Goal: Task Accomplishment & Management: Manage account settings

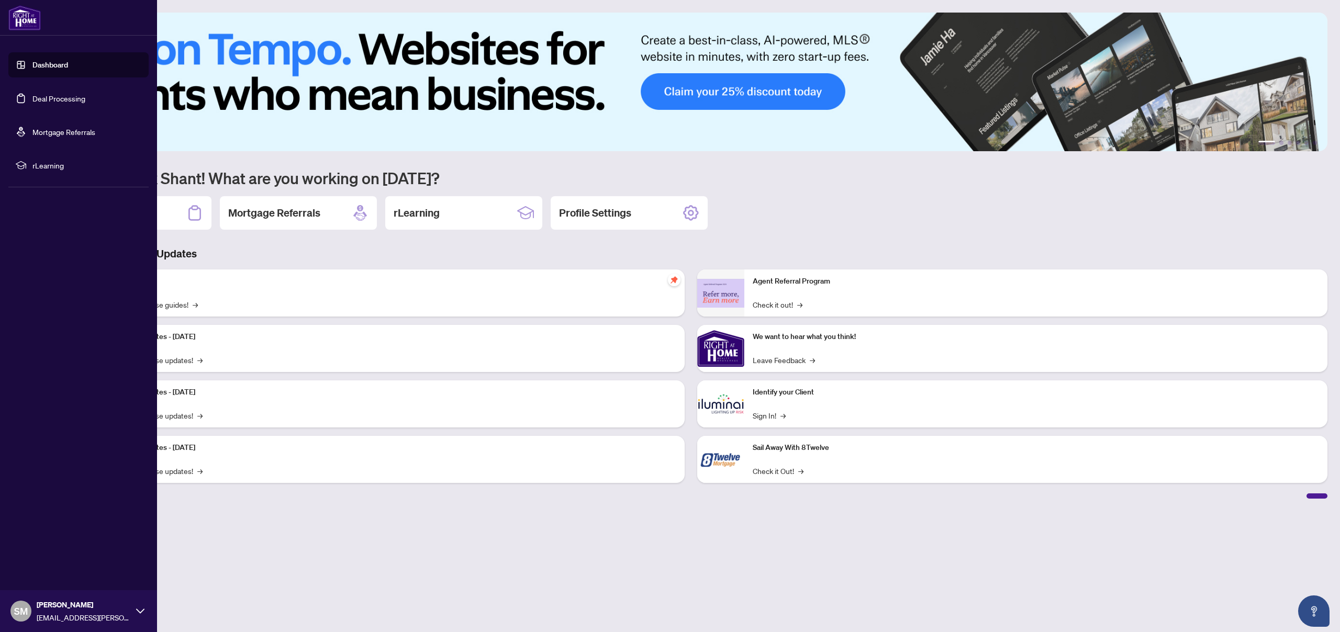
click at [50, 94] on link "Deal Processing" at bounding box center [58, 98] width 53 height 9
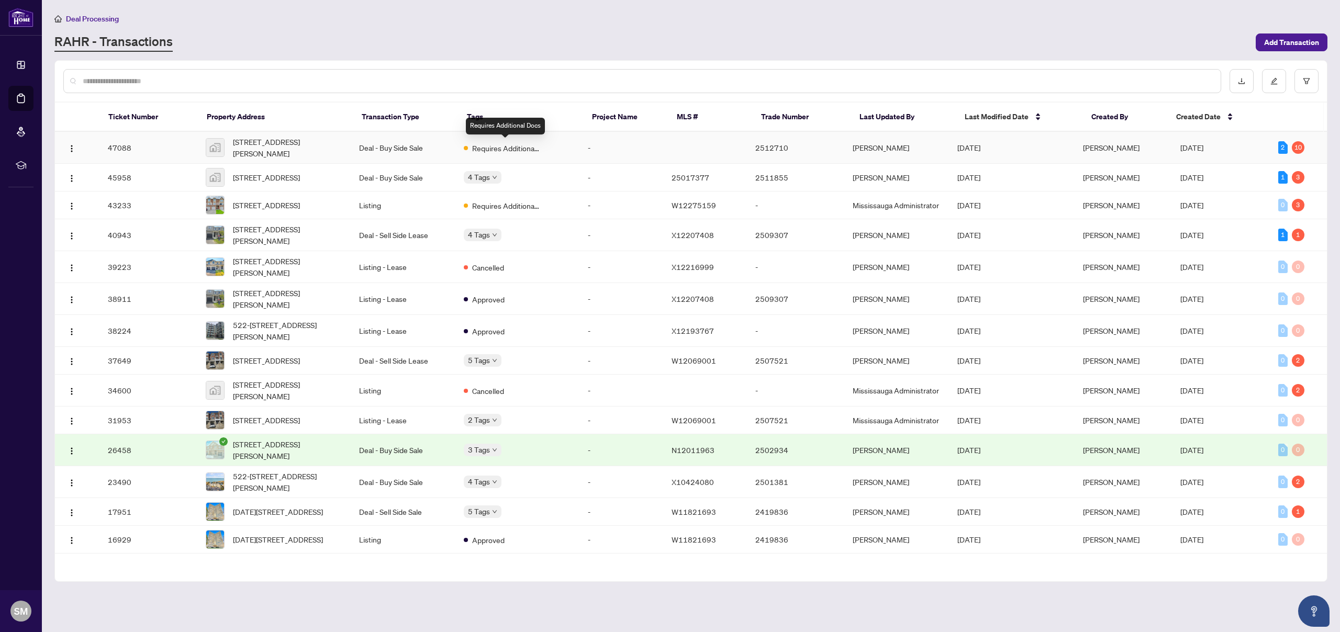
click at [526, 144] on span "Requires Additional Docs" at bounding box center [506, 148] width 68 height 12
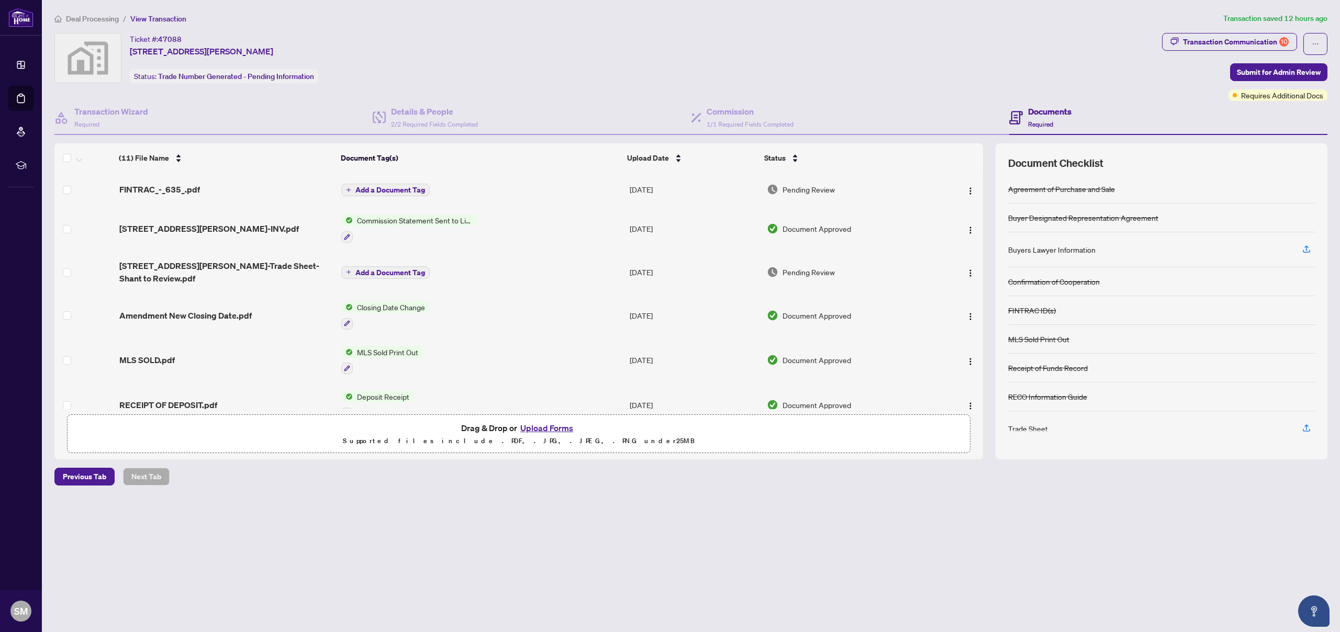
scroll to position [233, 0]
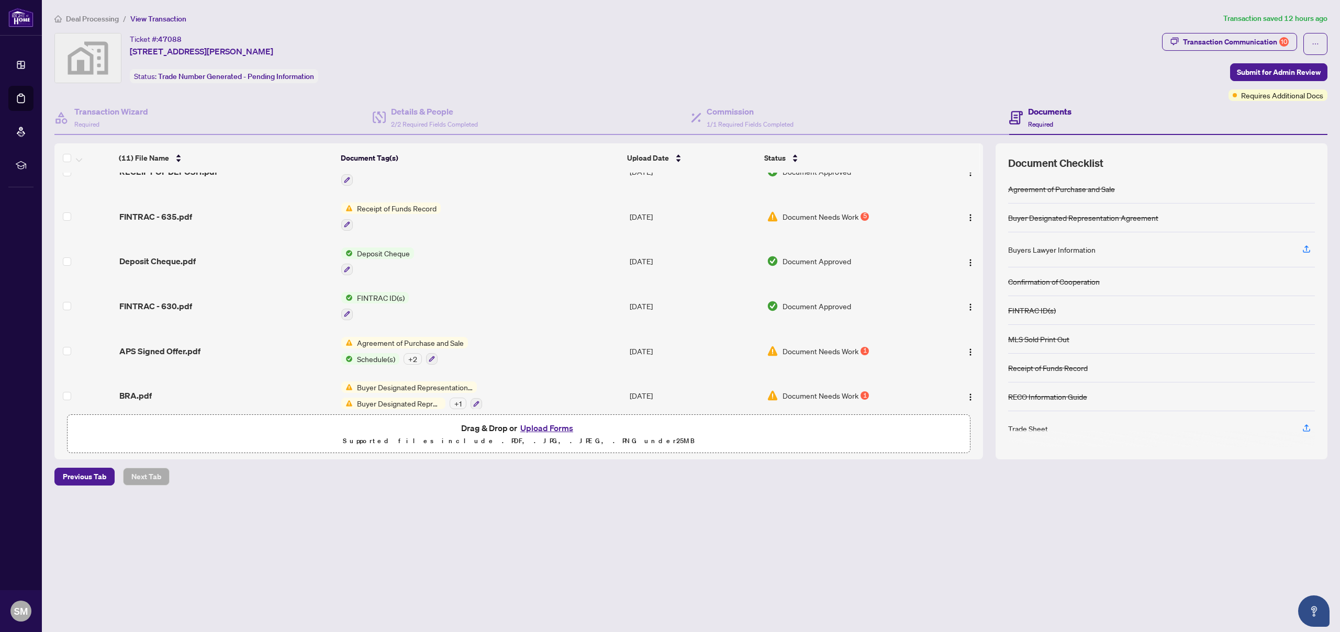
click at [549, 425] on button "Upload Forms" at bounding box center [546, 428] width 59 height 14
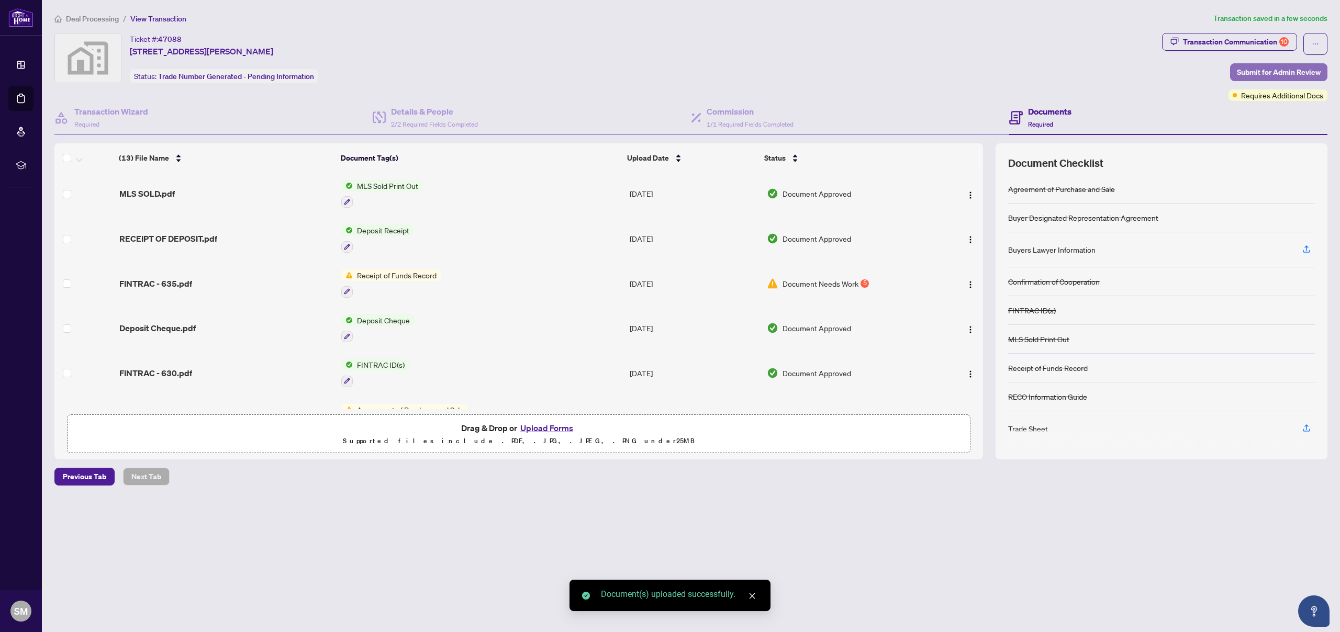
click at [1265, 73] on span "Submit for Admin Review" at bounding box center [1279, 72] width 84 height 17
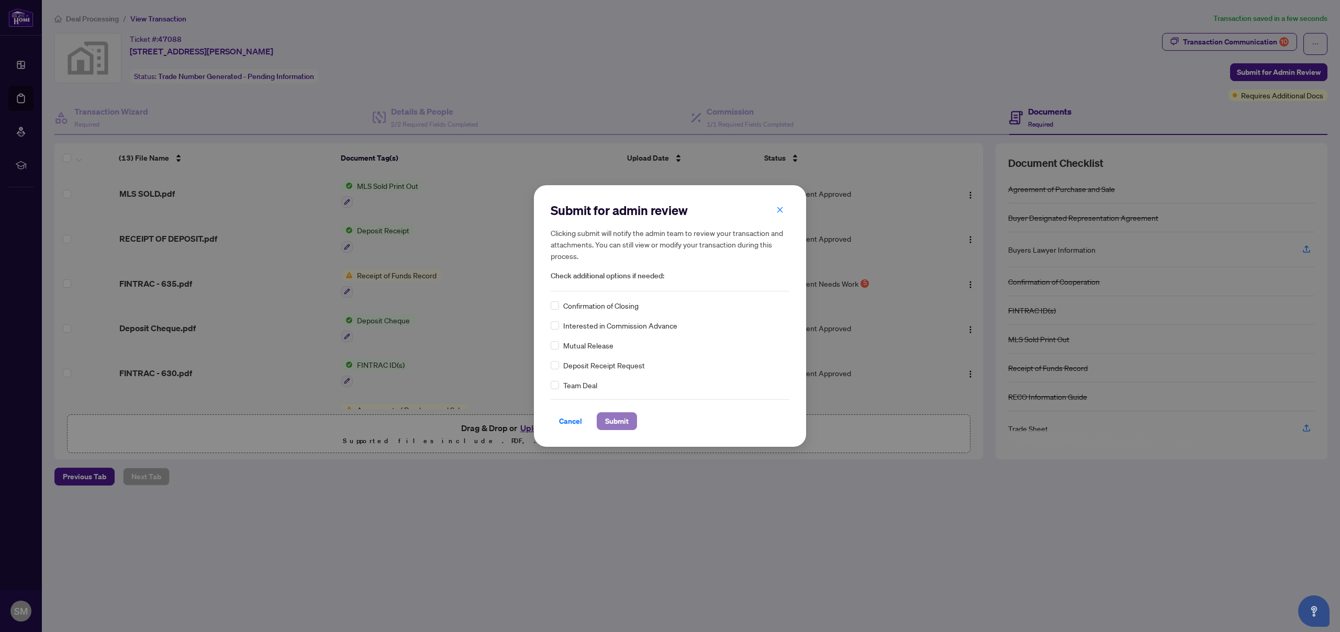
click at [617, 418] on span "Submit" at bounding box center [617, 421] width 24 height 17
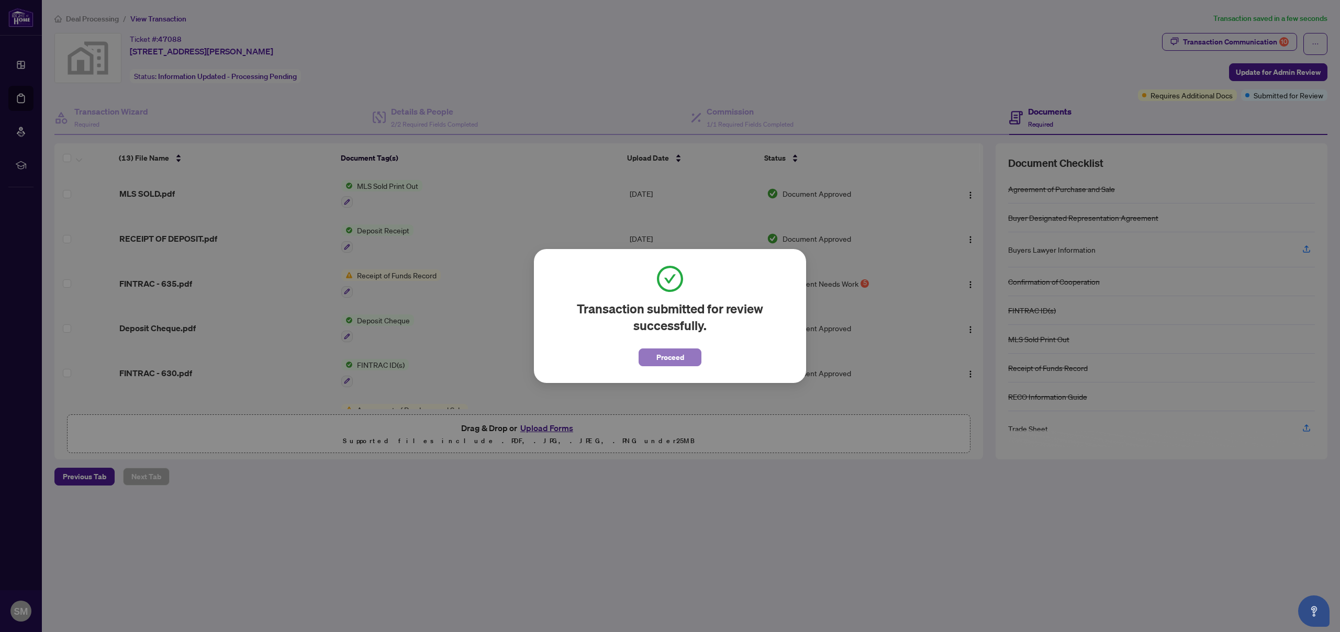
click at [670, 359] on span "Proceed" at bounding box center [670, 357] width 28 height 17
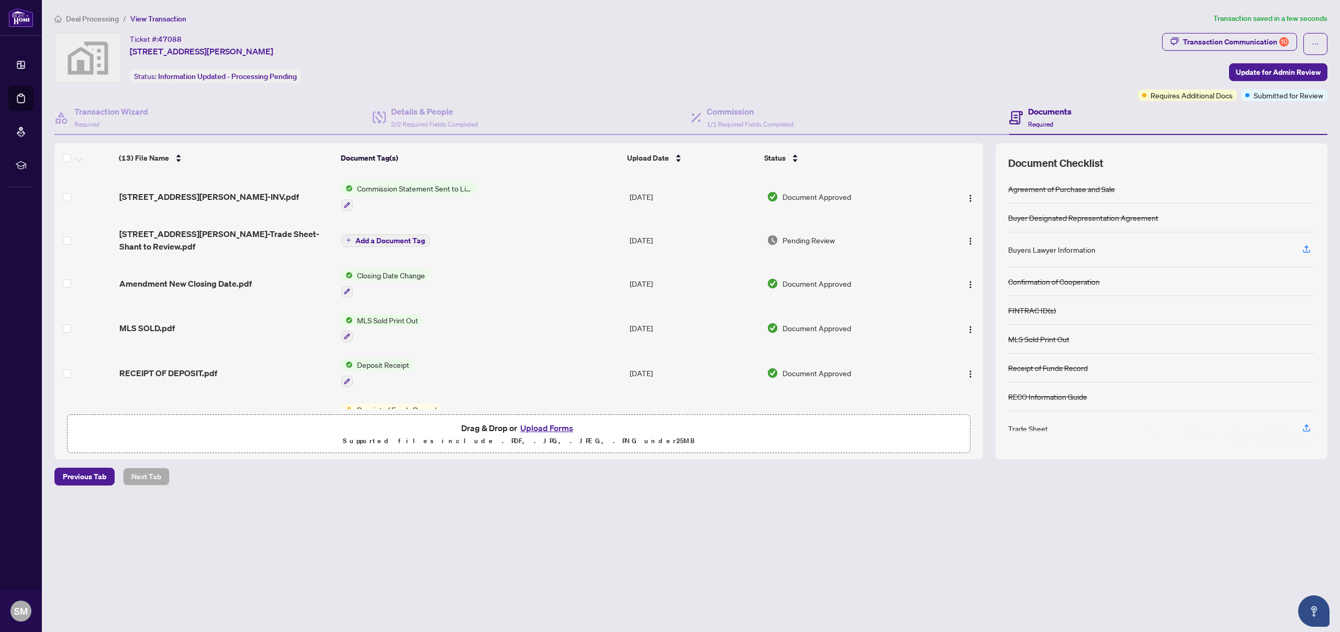
scroll to position [0, 0]
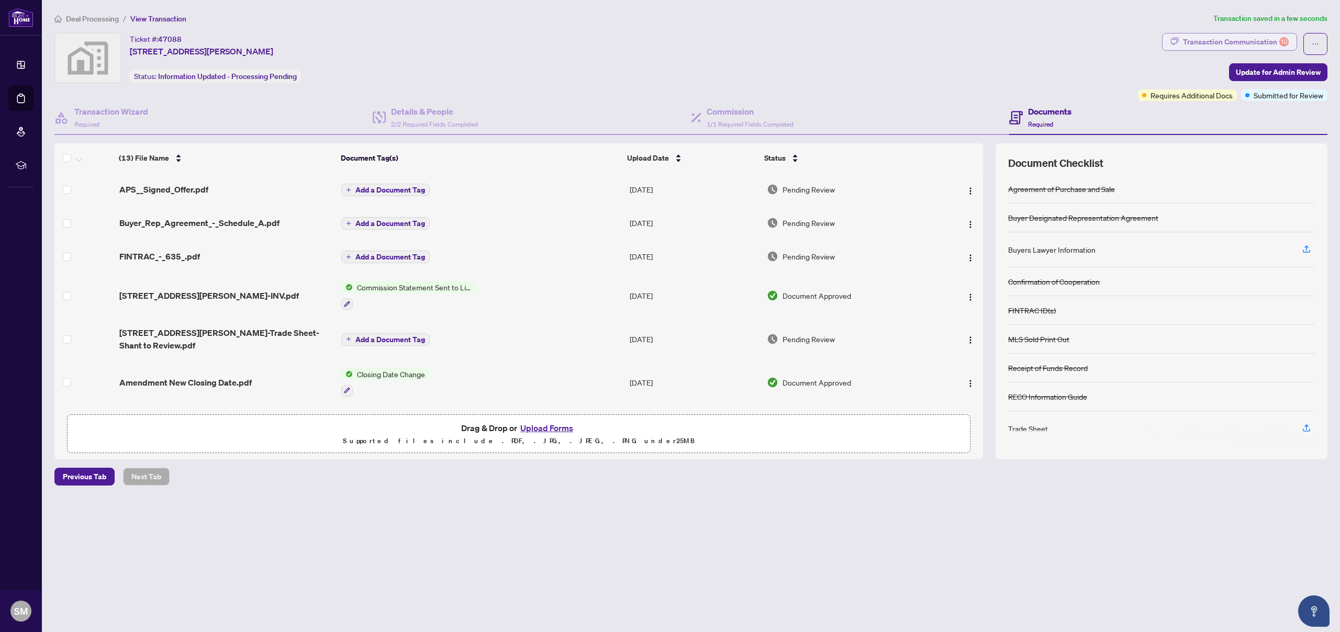
click at [1226, 37] on div "Transaction Communication 10" at bounding box center [1236, 42] width 106 height 17
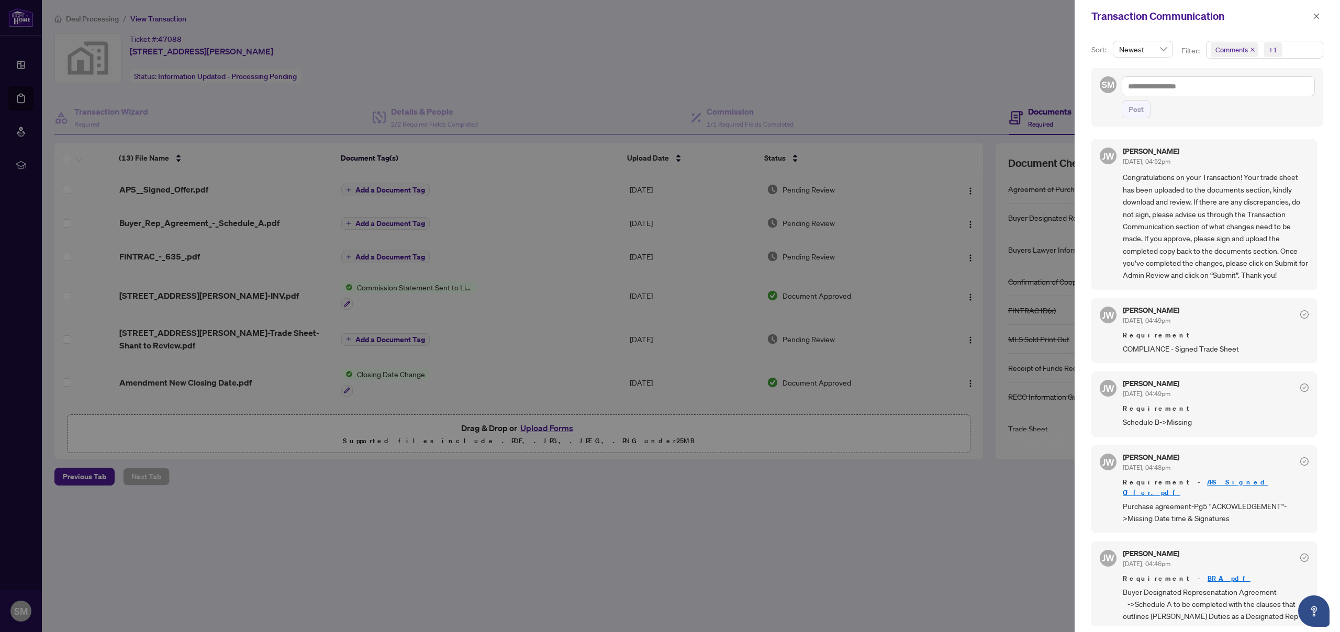
click at [890, 509] on div at bounding box center [670, 316] width 1340 height 632
click at [1316, 14] on icon "close" at bounding box center [1316, 16] width 7 height 7
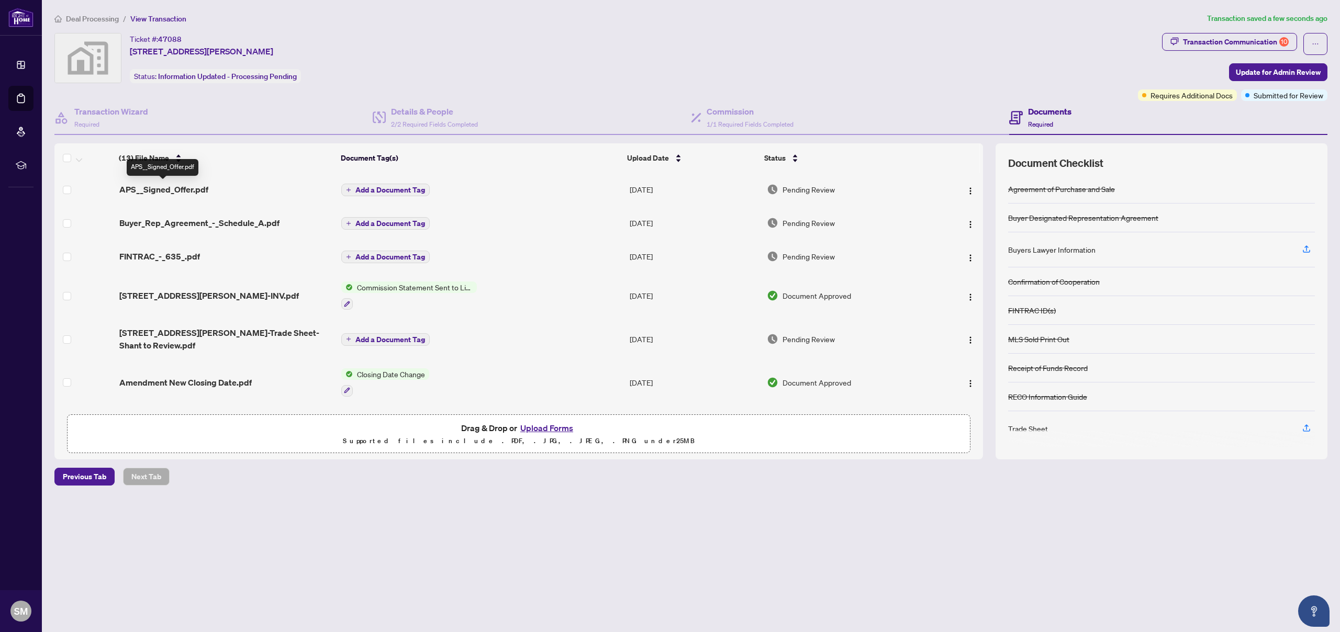
click at [196, 190] on span "APS__Signed_Offer.pdf" at bounding box center [163, 189] width 89 height 13
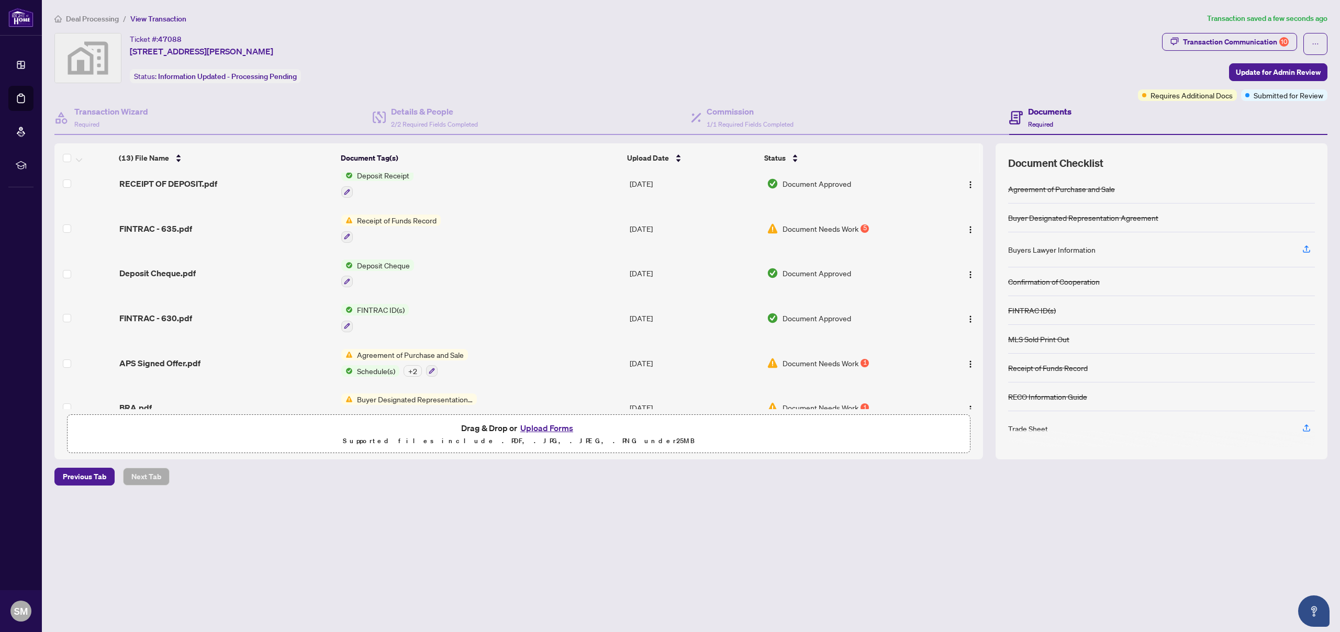
scroll to position [300, 0]
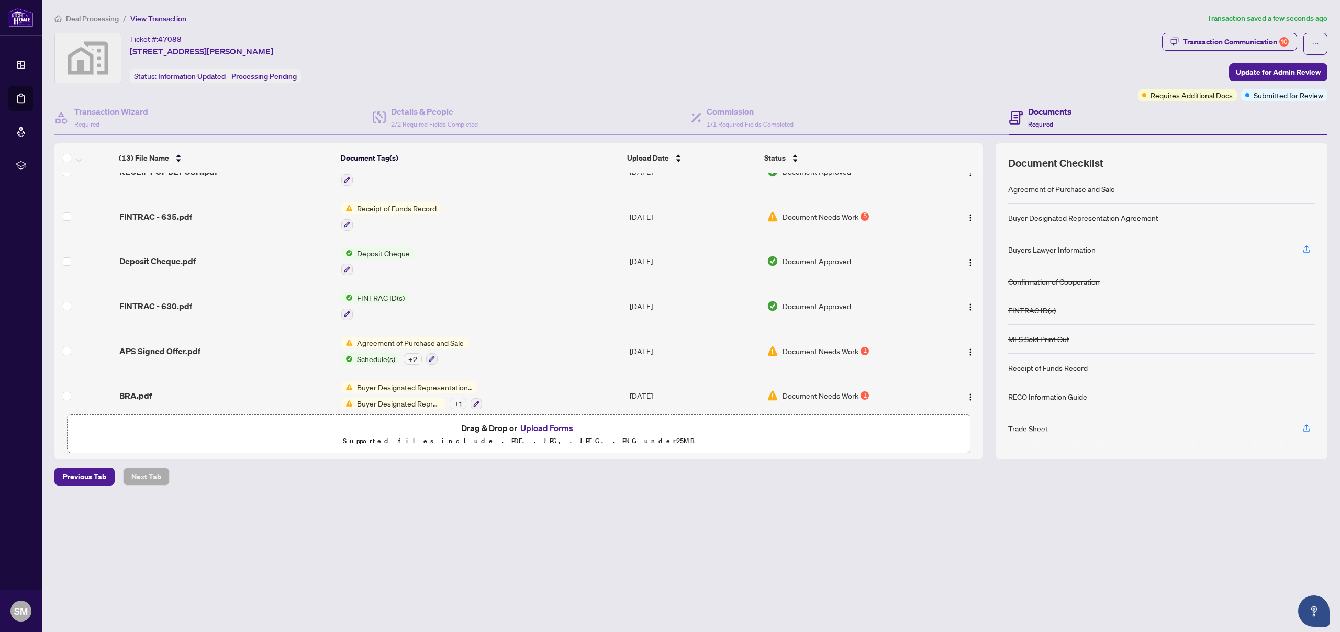
click at [1199, 101] on div "Documents Required" at bounding box center [1168, 118] width 318 height 34
click at [1175, 94] on span "Requires Additional Docs" at bounding box center [1192, 96] width 82 height 12
click at [1175, 95] on span "Requires Additional Docs" at bounding box center [1192, 96] width 82 height 12
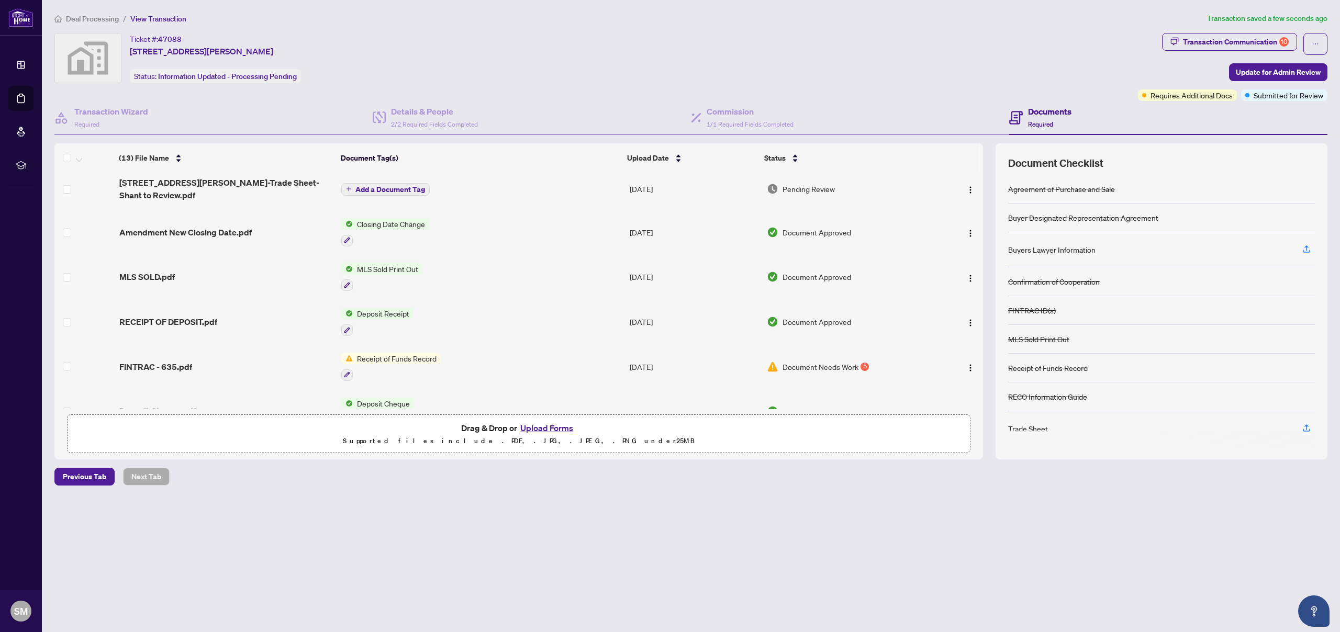
scroll to position [0, 0]
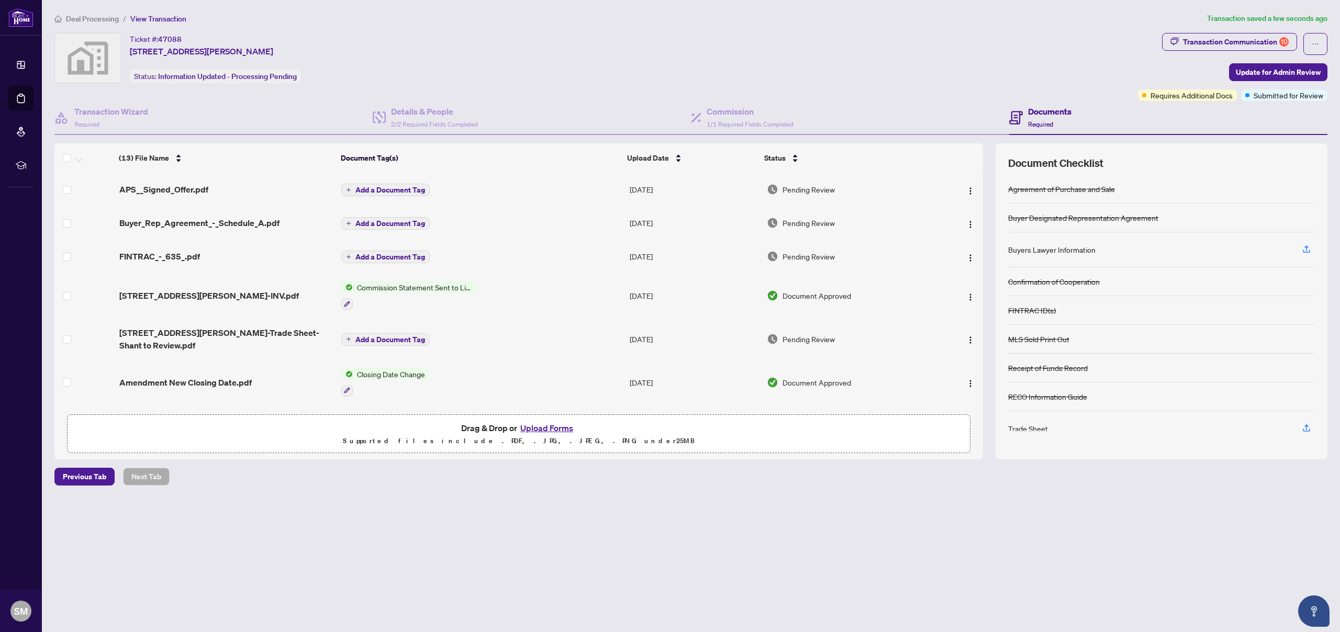
click at [208, 183] on div "APS__Signed_Offer.pdf" at bounding box center [226, 189] width 214 height 13
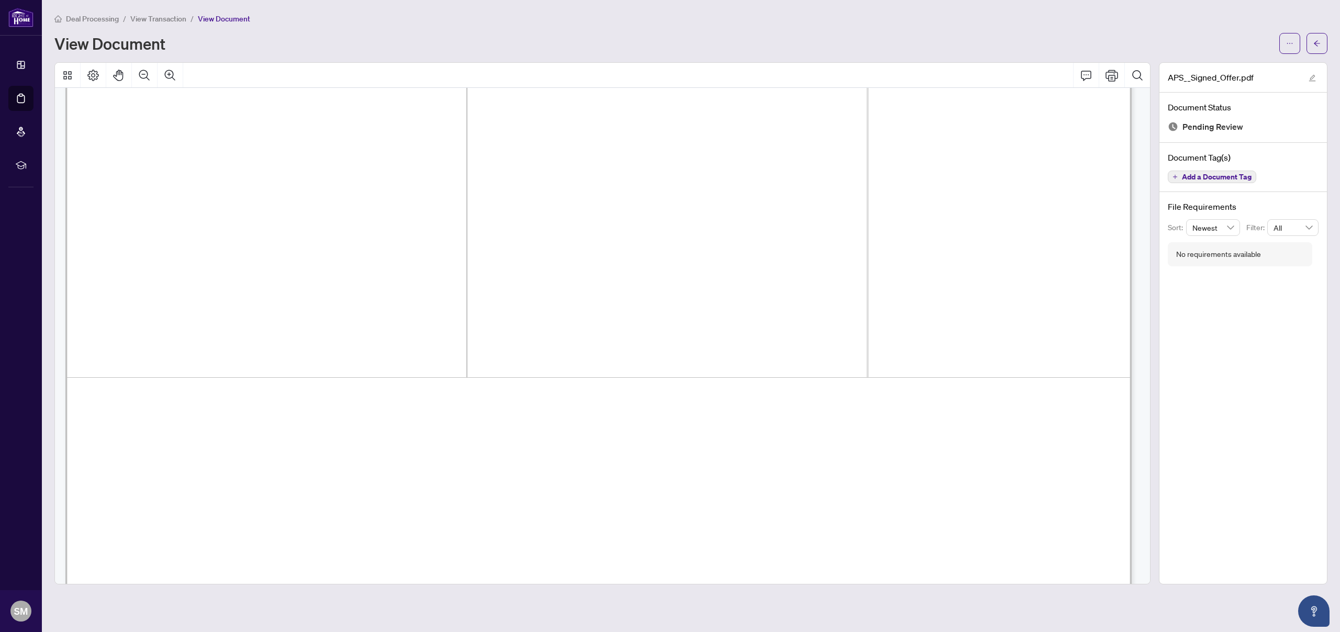
scroll to position [1557, 0]
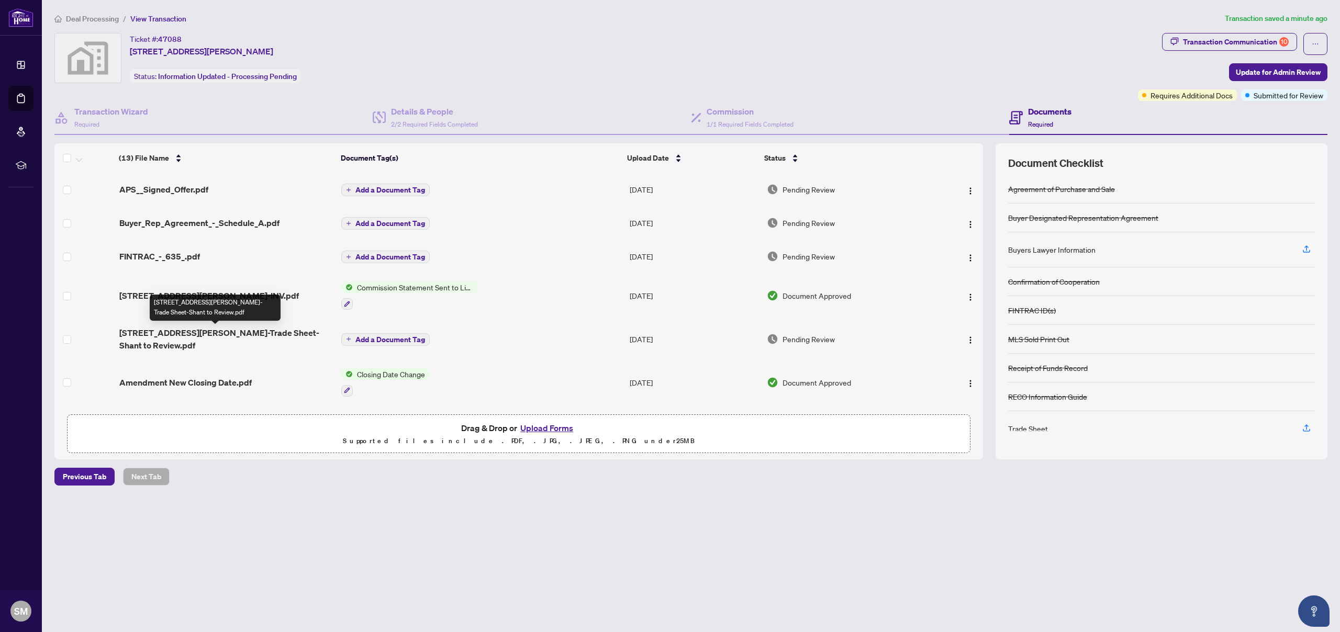
click at [255, 333] on span "[STREET_ADDRESS][PERSON_NAME]-Trade Sheet-Shant to Review.pdf" at bounding box center [226, 339] width 214 height 25
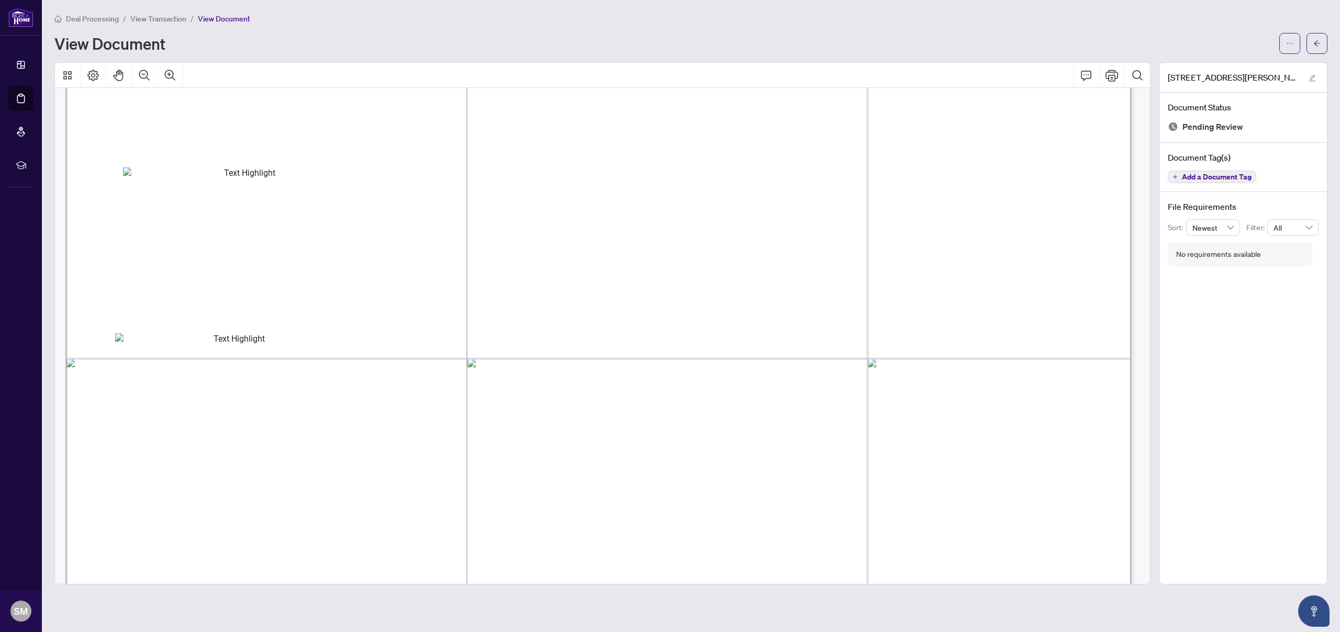
scroll to position [483, 0]
drag, startPoint x: 623, startPoint y: 183, endPoint x: 933, endPoint y: 195, distance: 309.6
click at [179, 319] on span "Agents:" at bounding box center [149, 321] width 60 height 19
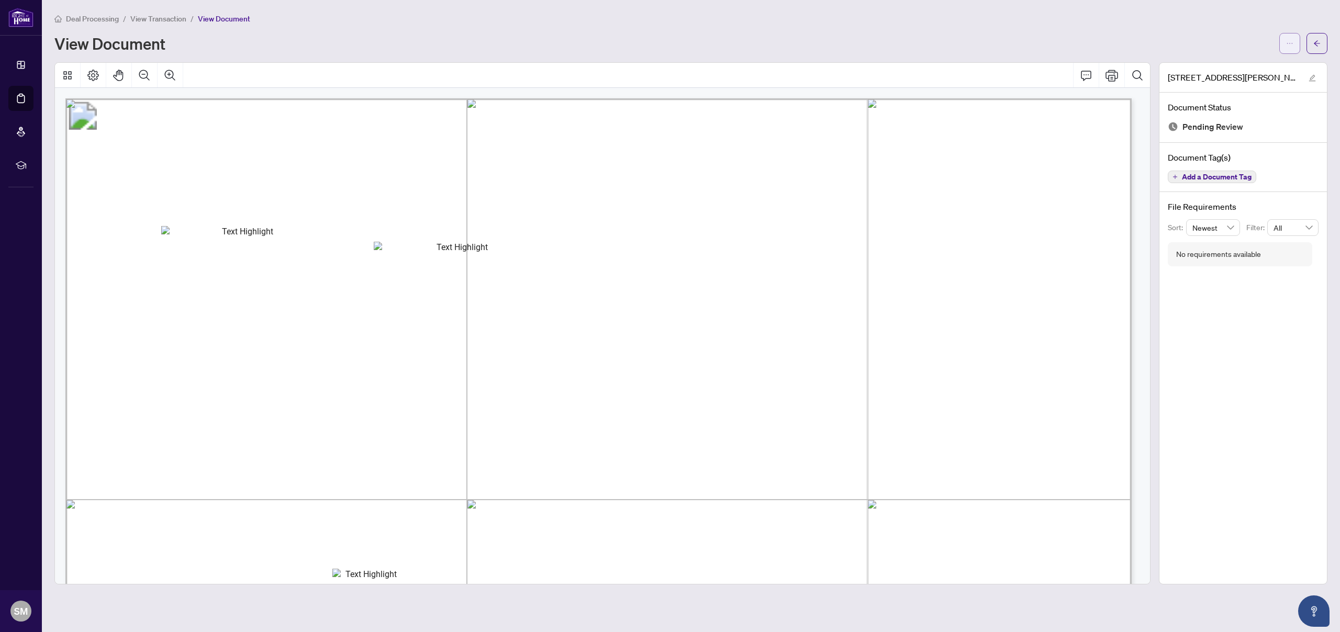
click at [1300, 43] on button "button" at bounding box center [1289, 43] width 21 height 21
click at [1241, 61] on span "Download" at bounding box center [1252, 66] width 80 height 12
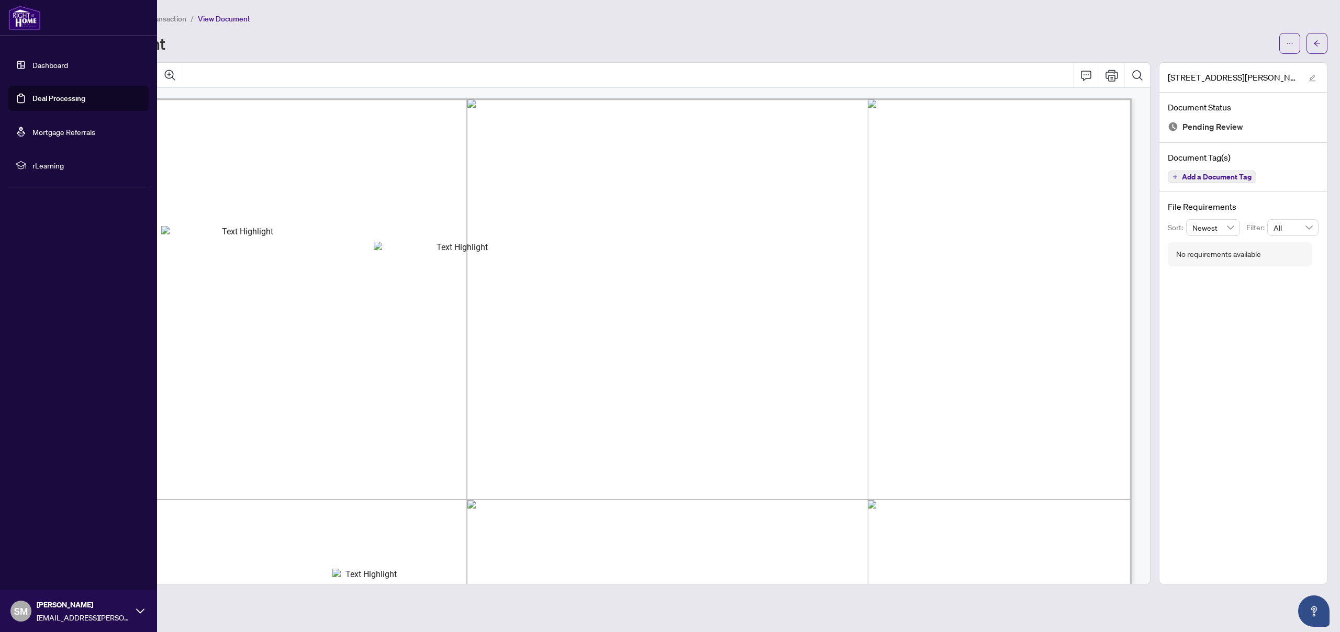
click at [32, 102] on link "Deal Processing" at bounding box center [58, 98] width 53 height 9
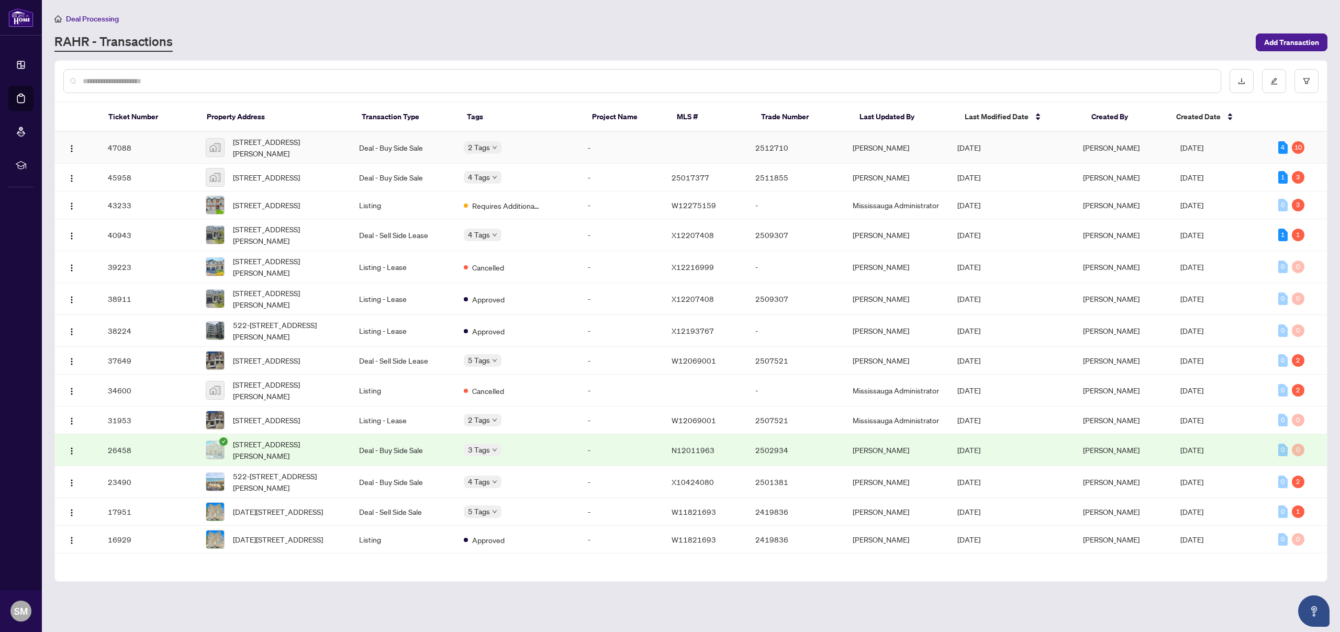
click at [400, 141] on td "Deal - Buy Side Sale" at bounding box center [403, 148] width 105 height 32
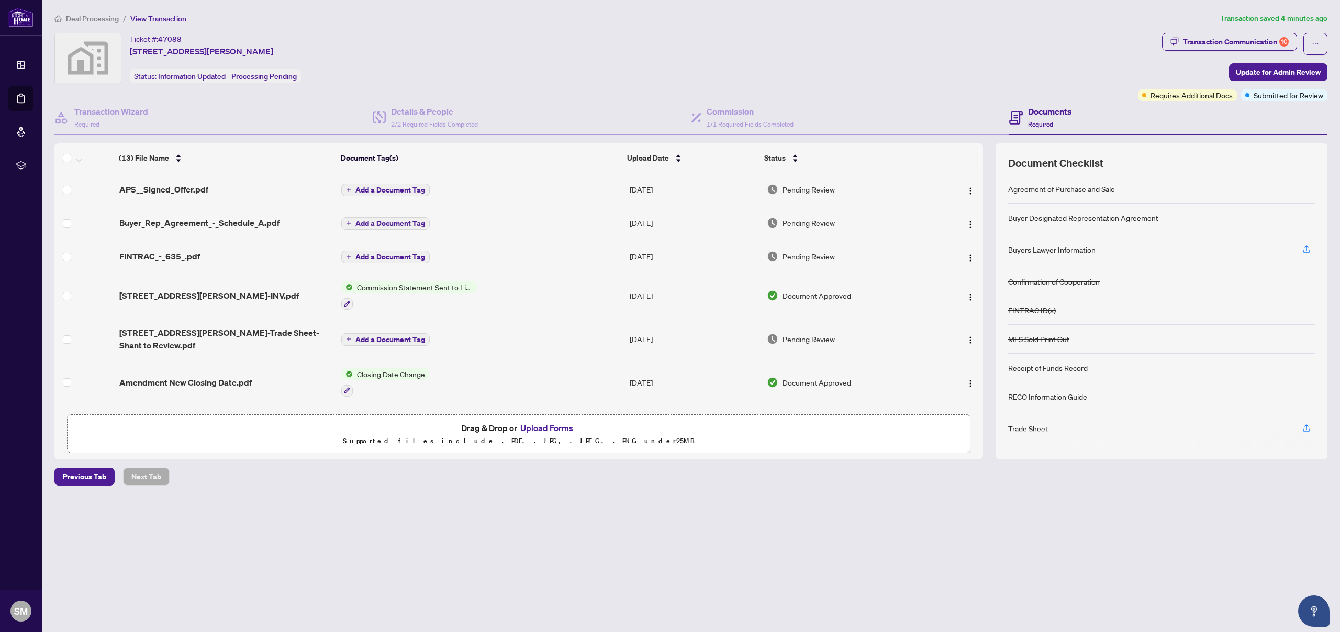
click at [547, 421] on button "Upload Forms" at bounding box center [546, 428] width 59 height 14
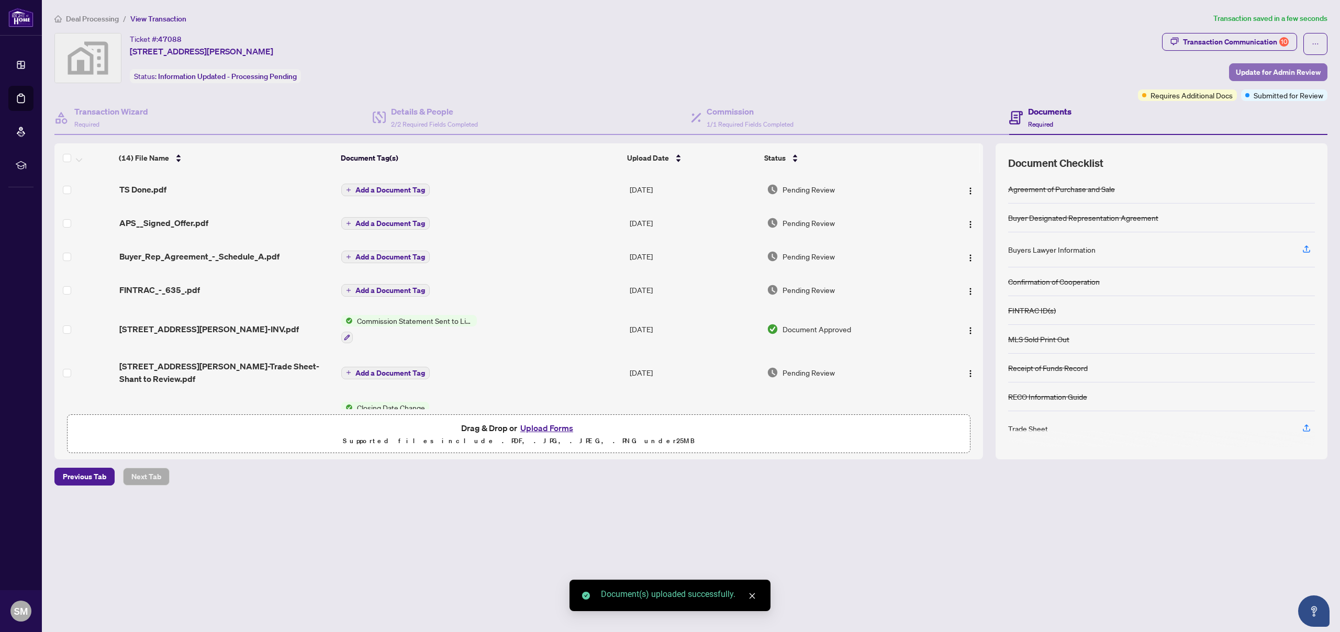
click at [1275, 76] on span "Update for Admin Review" at bounding box center [1278, 72] width 85 height 17
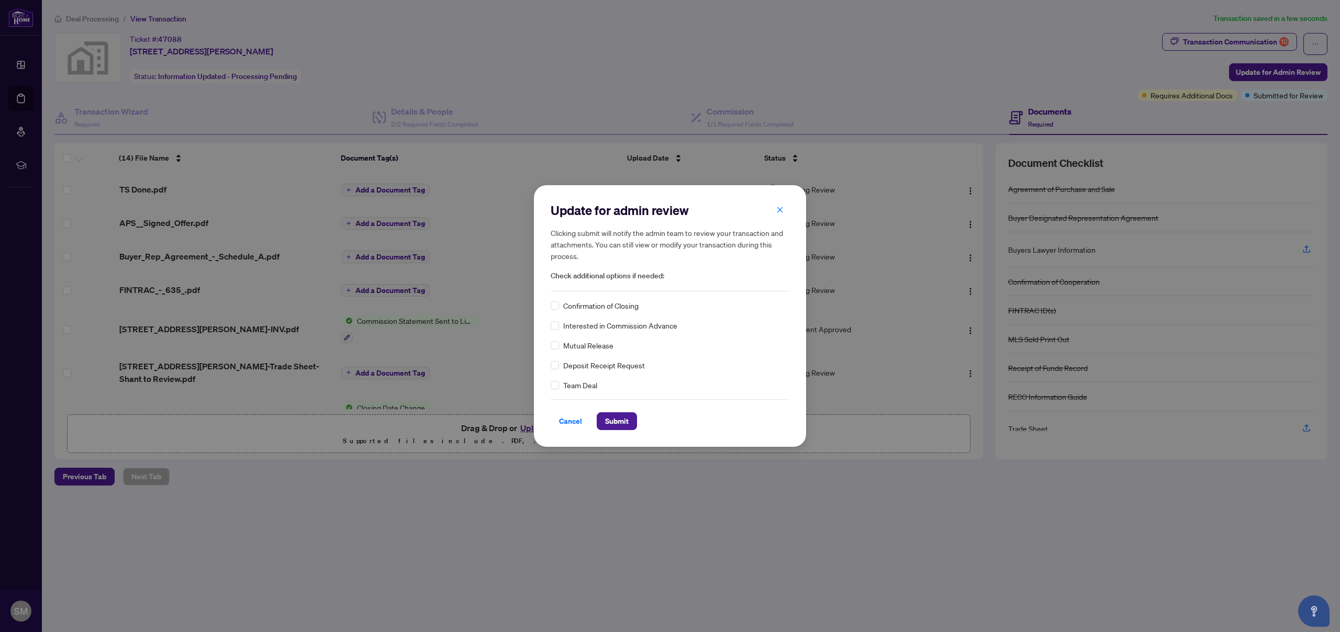
click at [612, 431] on div "Update for admin review Clicking submit will notify the admin team to review yo…" at bounding box center [670, 315] width 272 height 261
click at [616, 419] on span "Submit" at bounding box center [617, 421] width 24 height 17
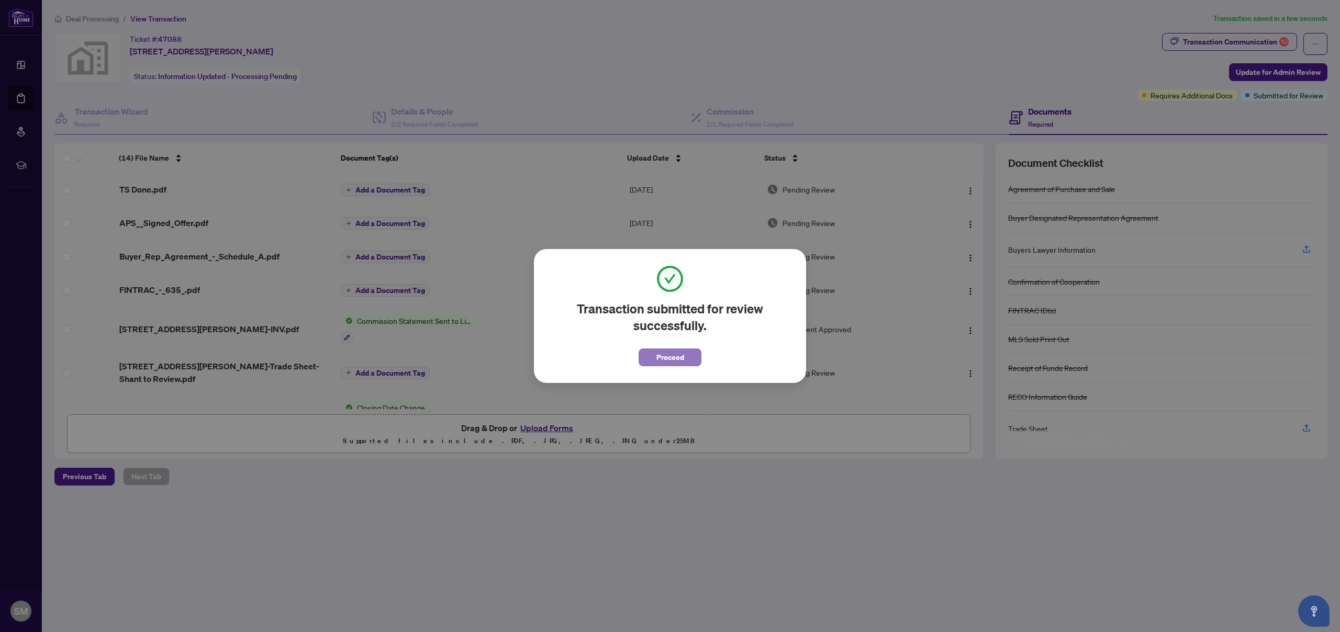
click at [670, 356] on span "Proceed" at bounding box center [670, 357] width 28 height 17
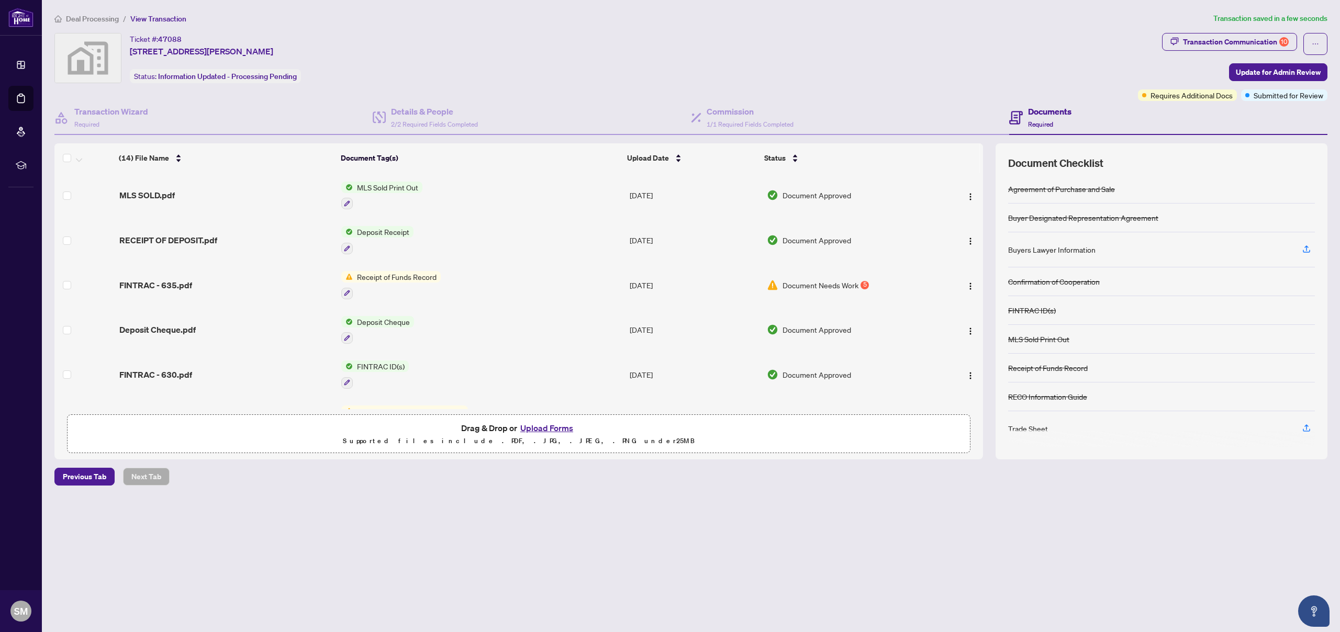
scroll to position [334, 0]
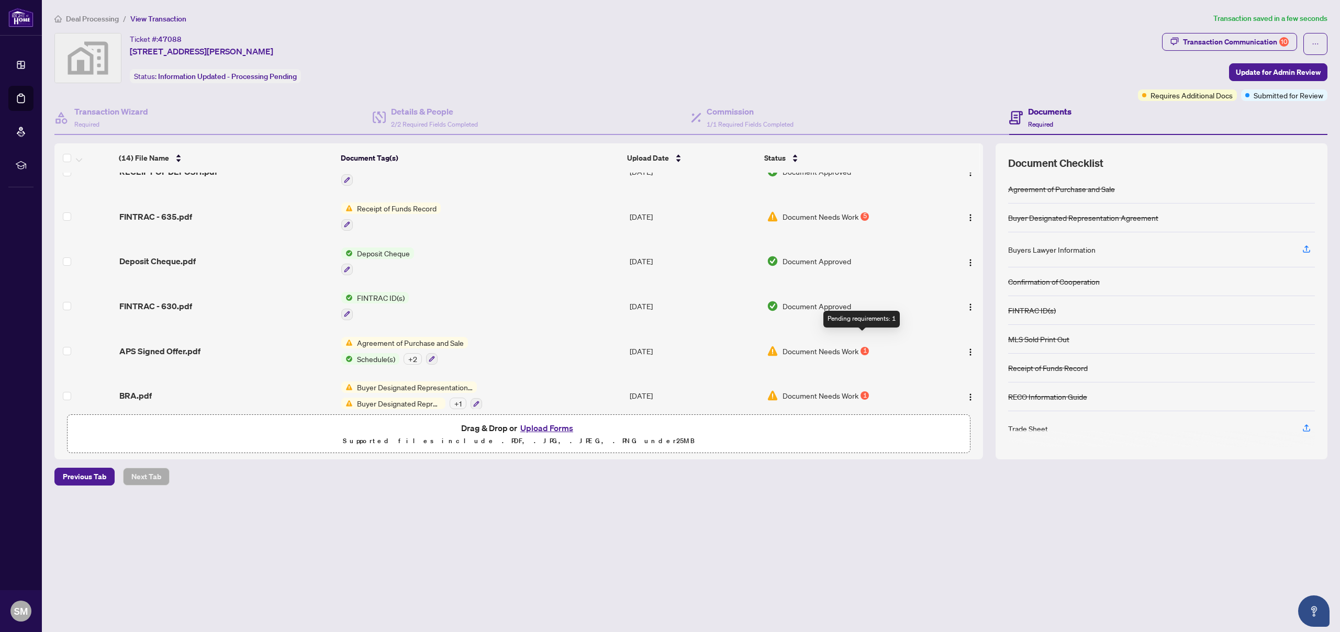
click at [863, 347] on div "1" at bounding box center [865, 351] width 8 height 8
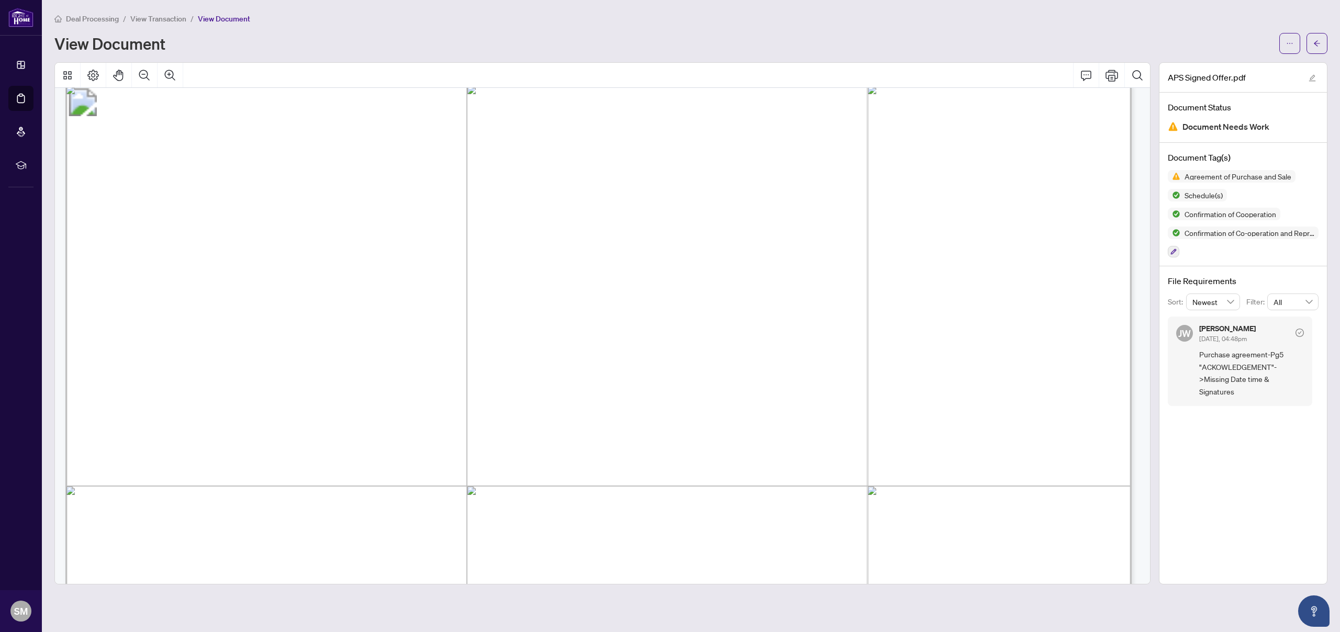
scroll to position [8850, 0]
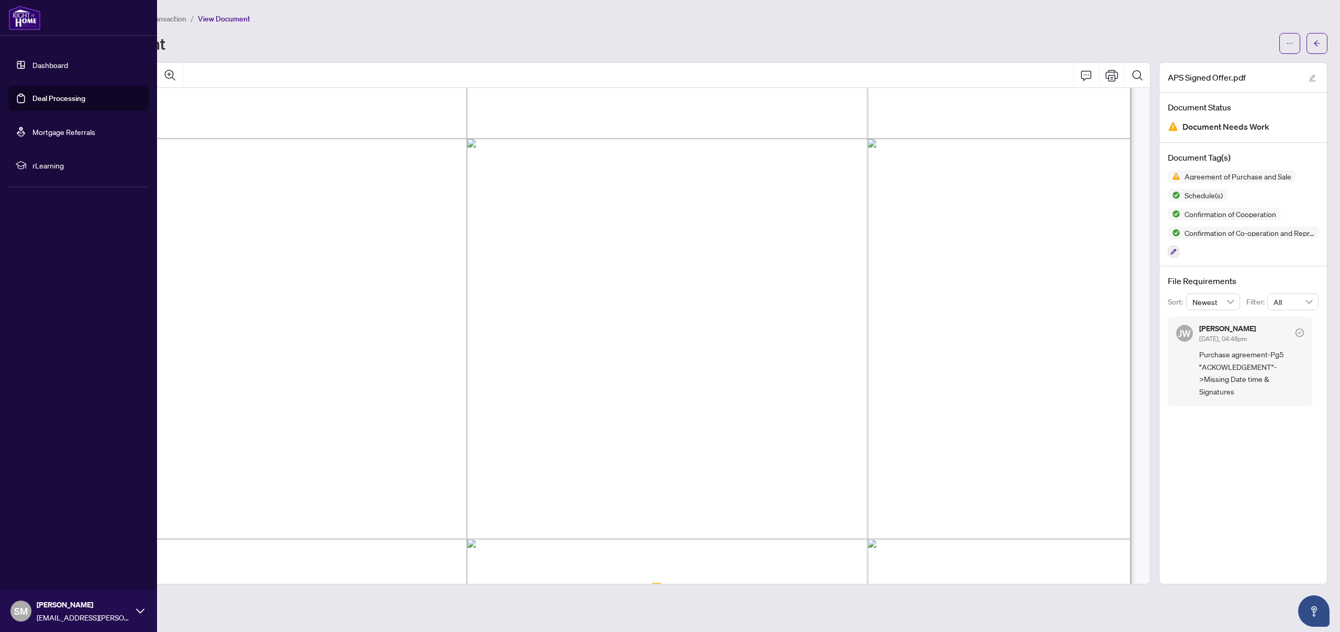
click at [36, 103] on link "Deal Processing" at bounding box center [58, 98] width 53 height 9
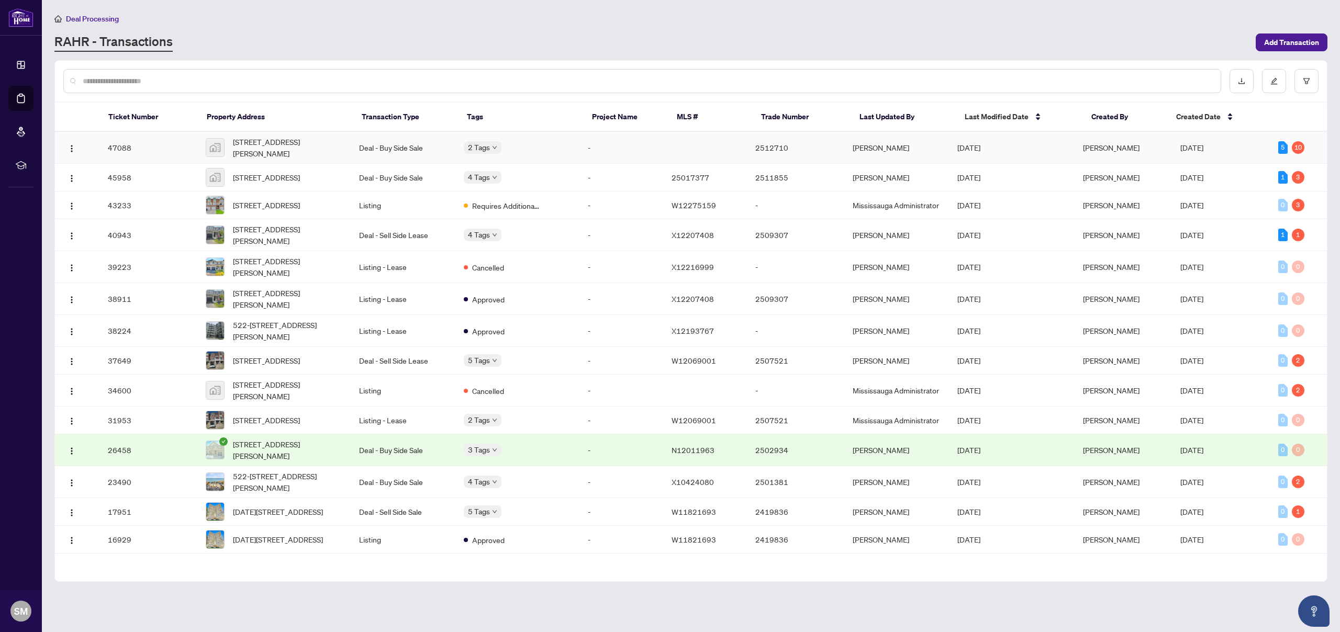
click at [364, 144] on td "Deal - Buy Side Sale" at bounding box center [403, 148] width 105 height 32
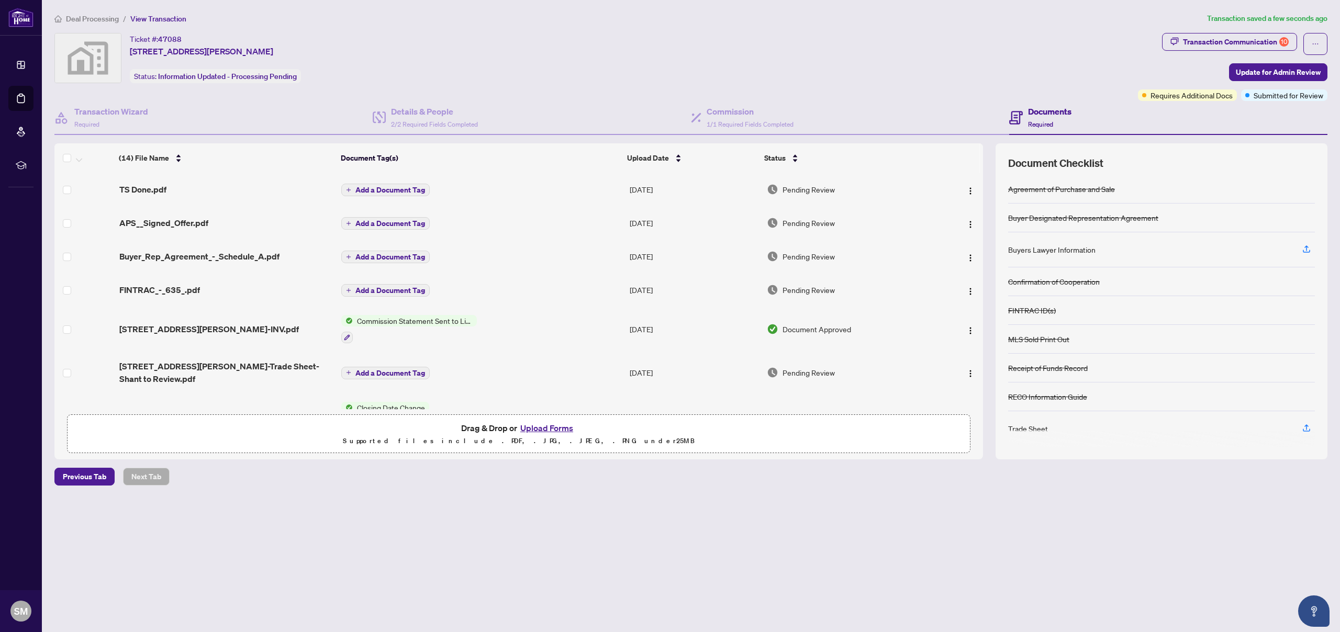
scroll to position [334, 0]
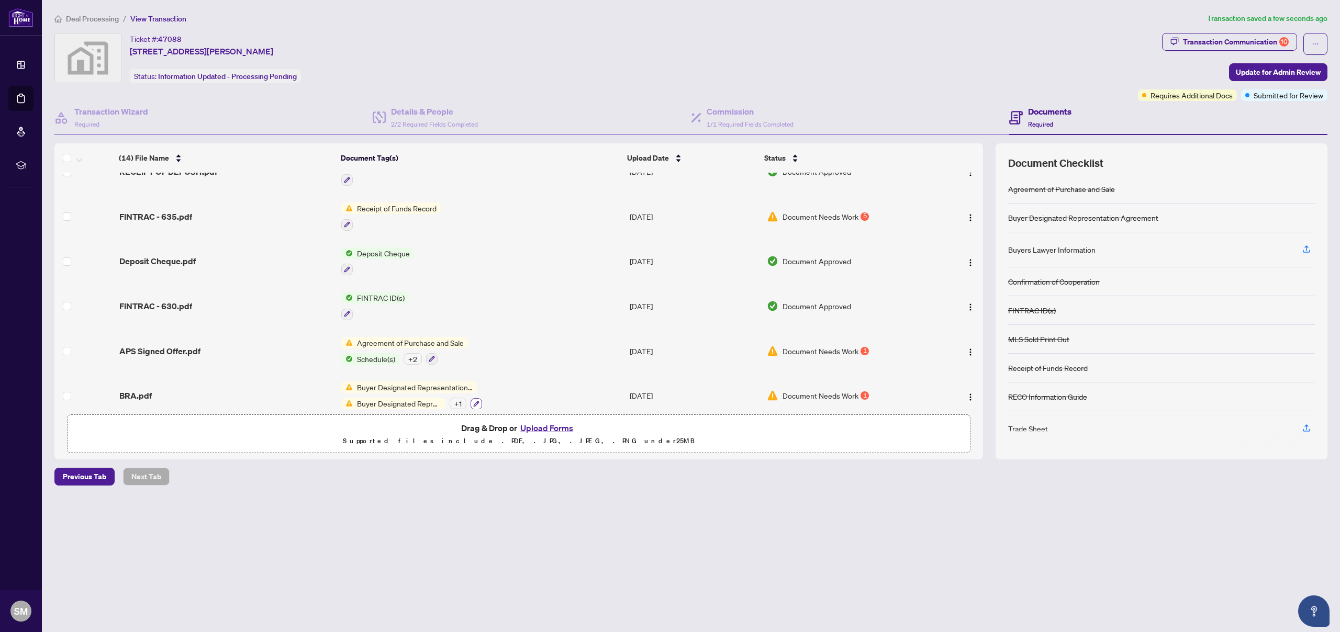
click at [475, 401] on icon "button" at bounding box center [476, 404] width 6 height 6
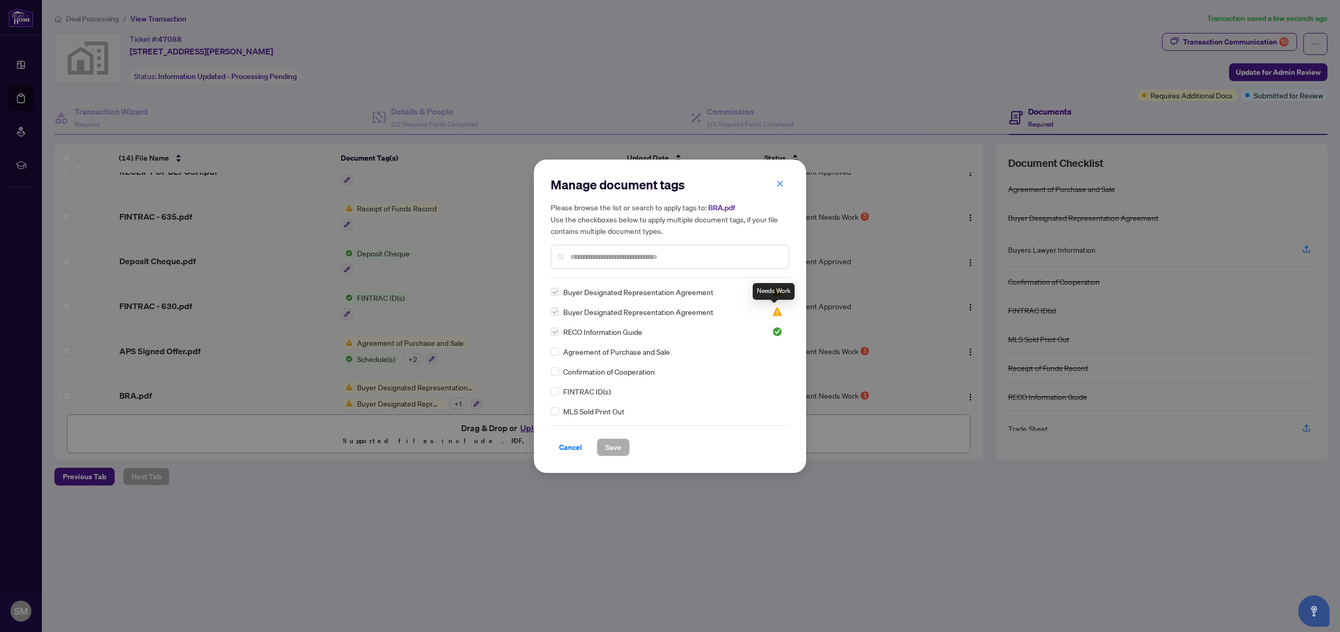
click at [775, 313] on img at bounding box center [777, 312] width 10 height 10
click at [773, 302] on div "Buyer Designated Representation Agreement Buyer Designated Representation Agree…" at bounding box center [670, 351] width 239 height 131
click at [567, 447] on span "Cancel" at bounding box center [570, 447] width 23 height 17
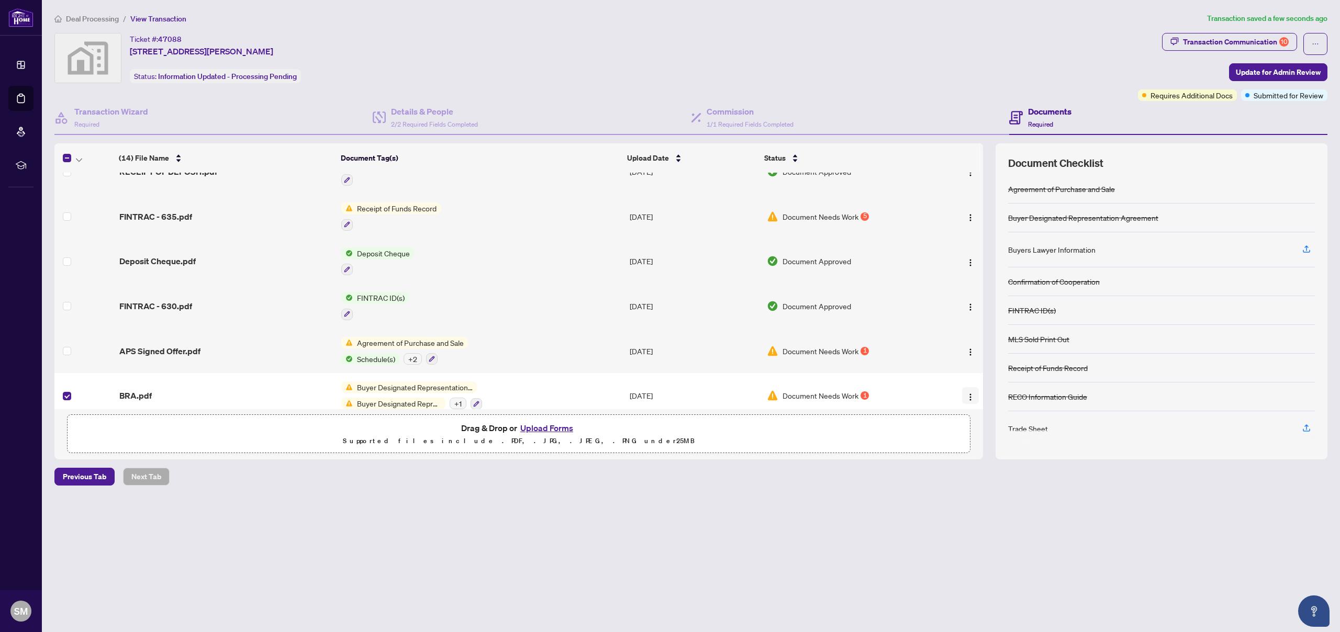
click at [962, 387] on button "button" at bounding box center [970, 395] width 17 height 17
